Goal: Check status: Check status

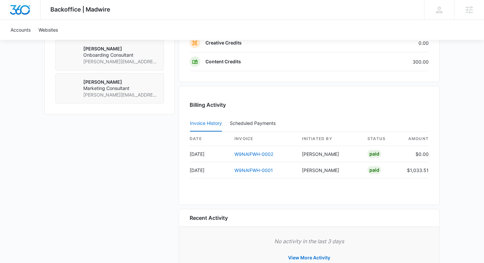
scroll to position [566, 0]
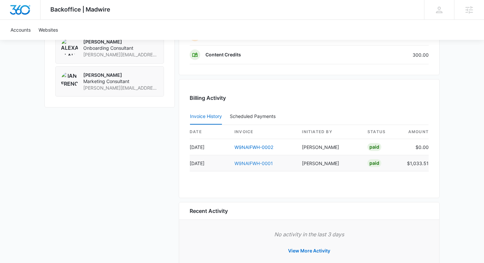
click at [261, 160] on link "W9NAIFWH-0001" at bounding box center [254, 163] width 39 height 6
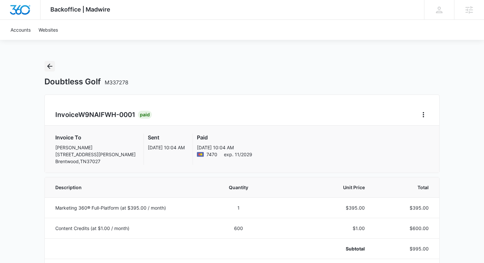
click at [51, 67] on icon "Back" at bounding box center [50, 66] width 8 height 8
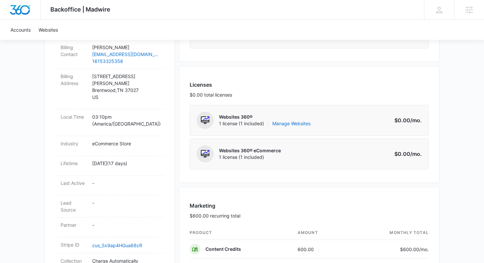
scroll to position [225, 0]
